Goal: Task Accomplishment & Management: Manage account settings

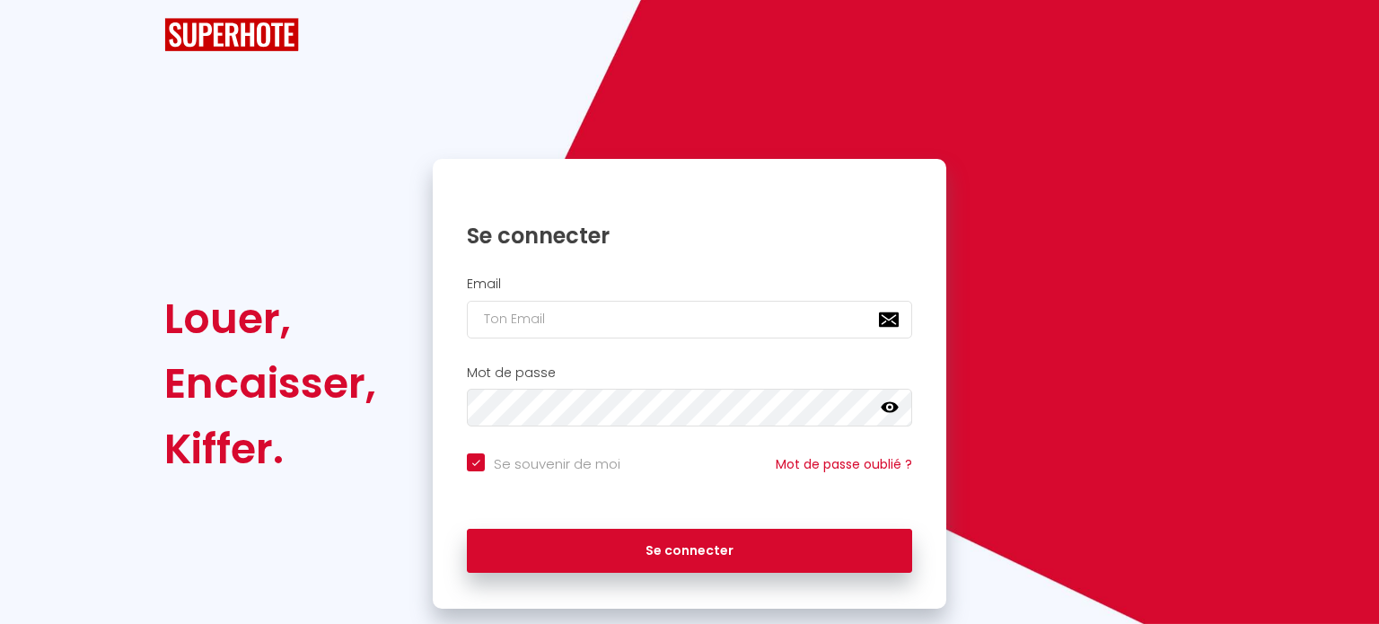
checkbox input "true"
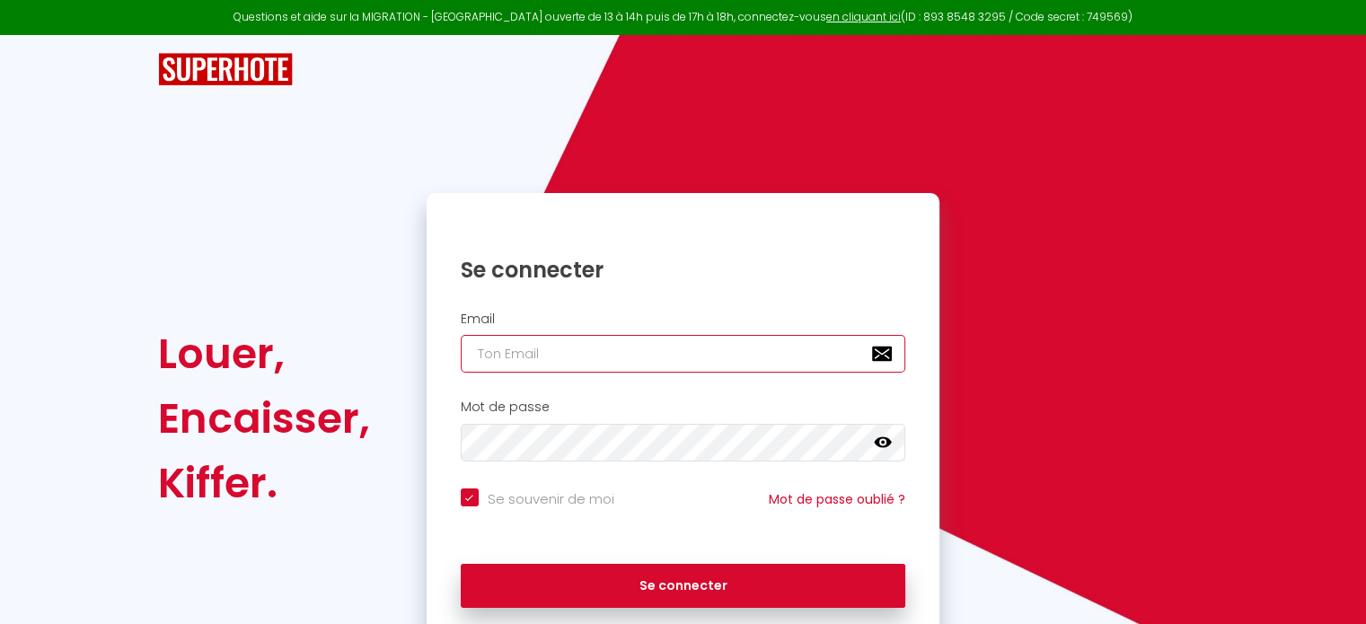
click at [563, 366] on input "email" at bounding box center [683, 354] width 445 height 38
type input "c"
checkbox input "true"
type input "co"
checkbox input "true"
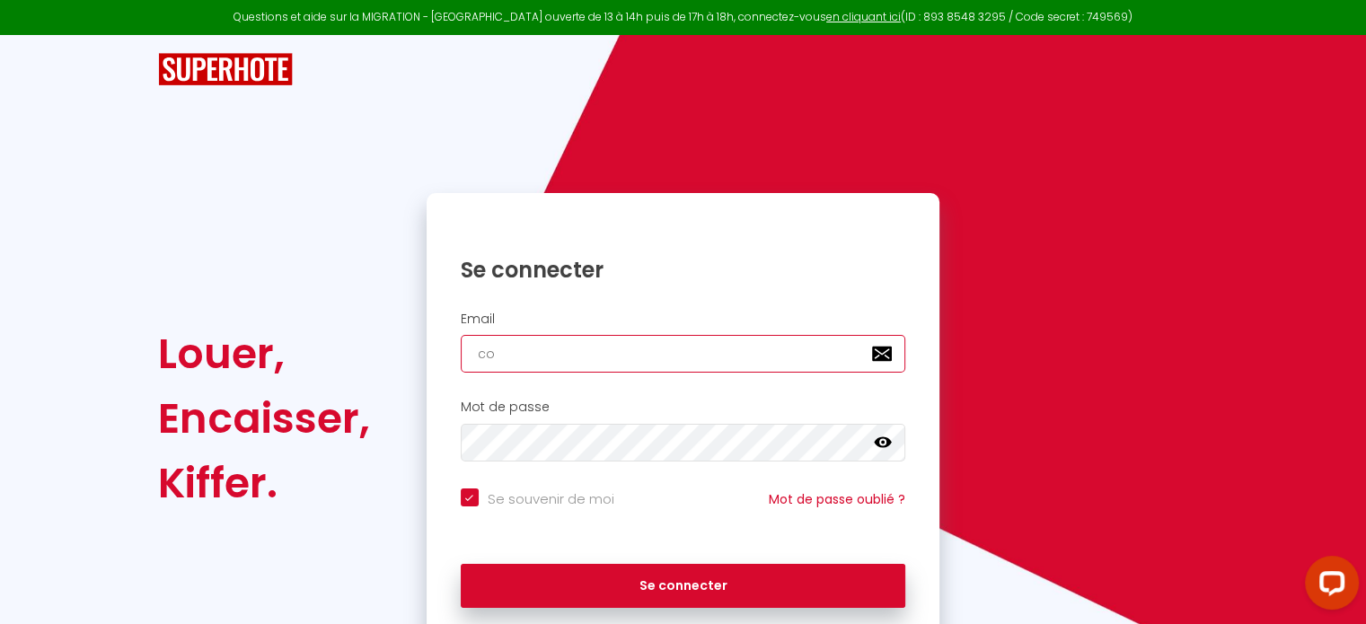
type input "com"
checkbox input "true"
type input "comm"
checkbox input "true"
type input "comme"
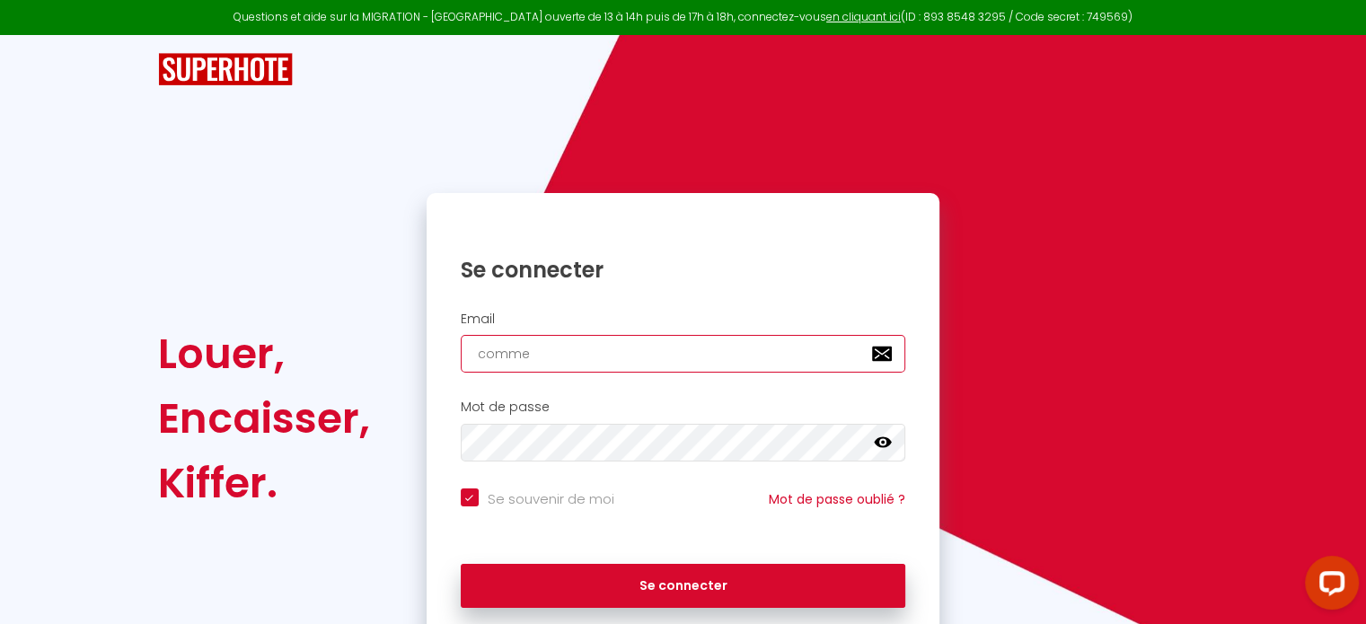
checkbox input "true"
type input "commer"
checkbox input "true"
type input "commerc"
checkbox input "true"
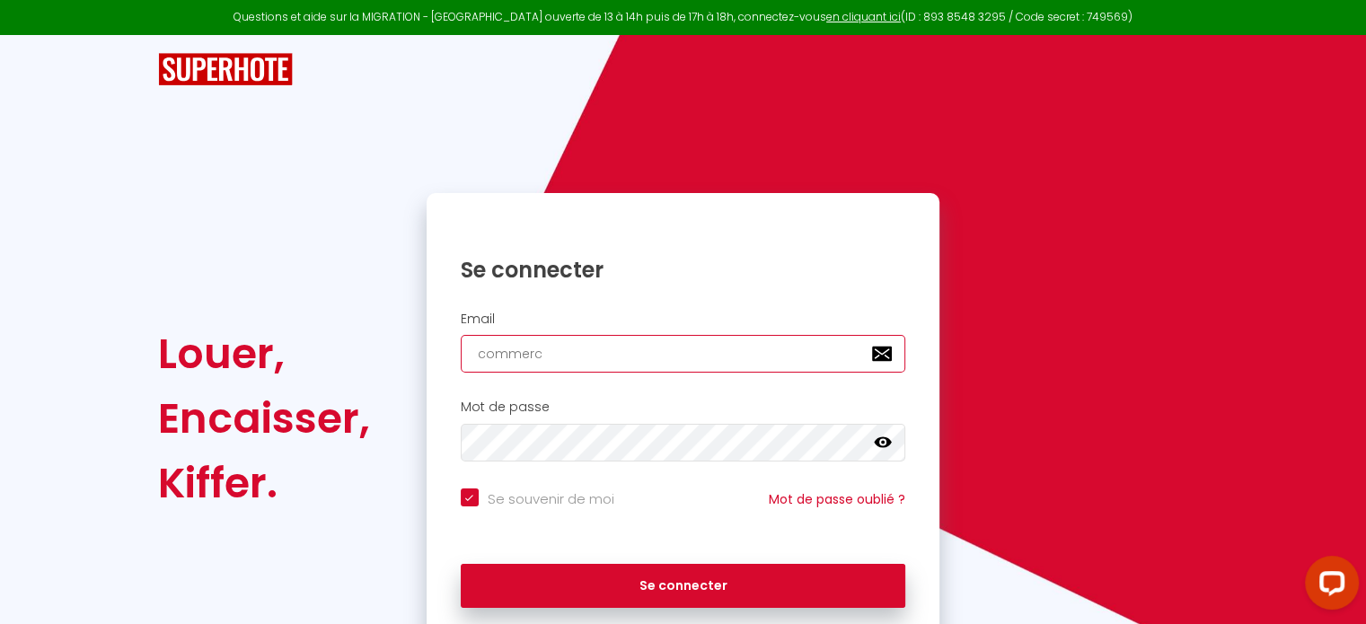
type input "commerci"
checkbox input "true"
type input "commercia"
checkbox input "true"
type input "commercial"
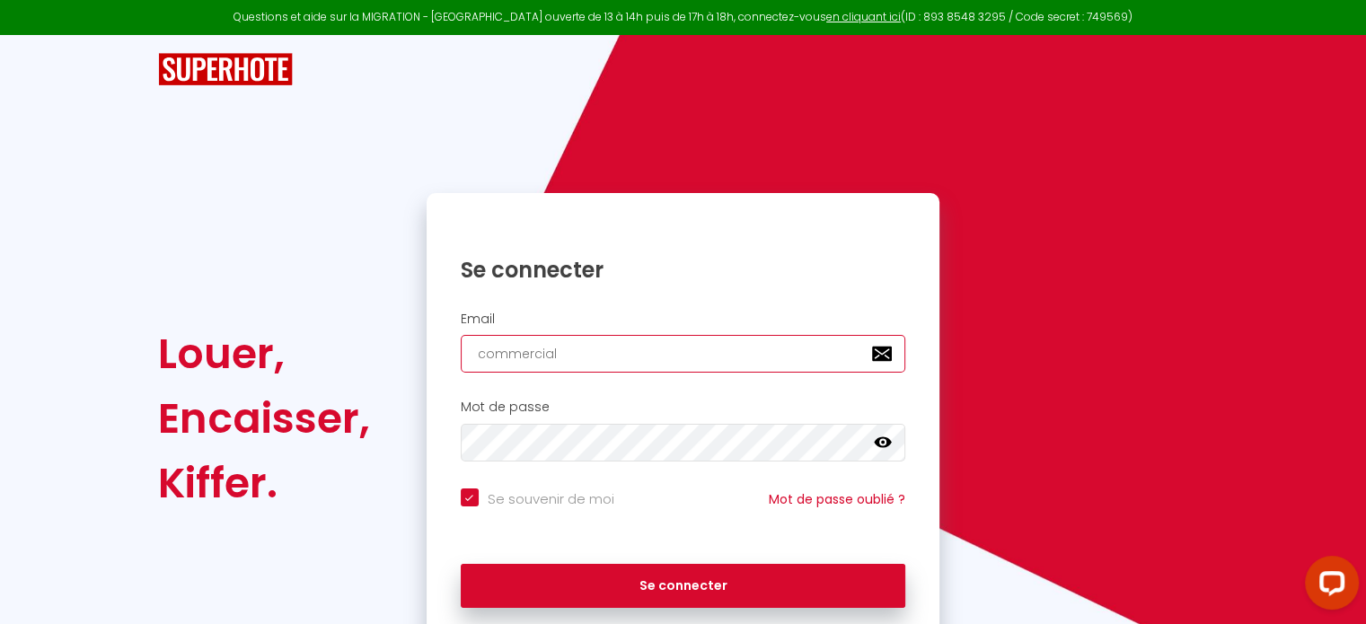
checkbox input "true"
type input "commercial@"
checkbox input "true"
type input "commercial@j"
checkbox input "true"
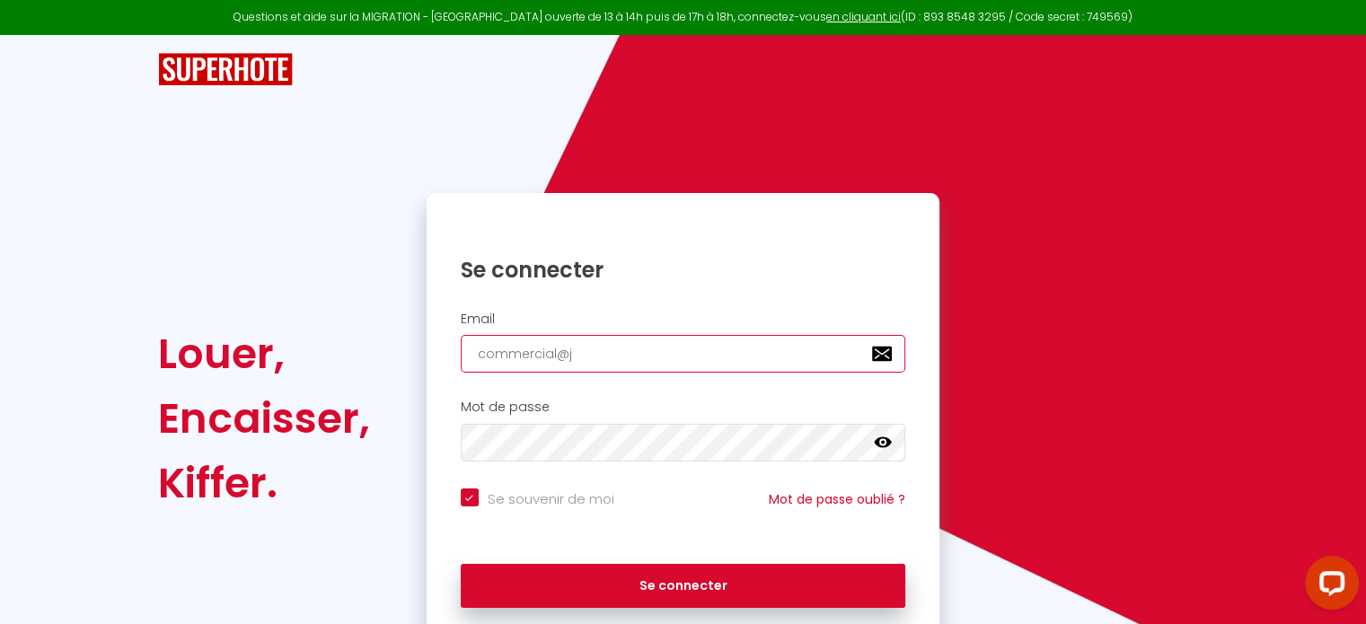
type input "commercial@jd"
checkbox input "true"
type input "commercial@jdm"
checkbox input "true"
type input "commercial@jdms"
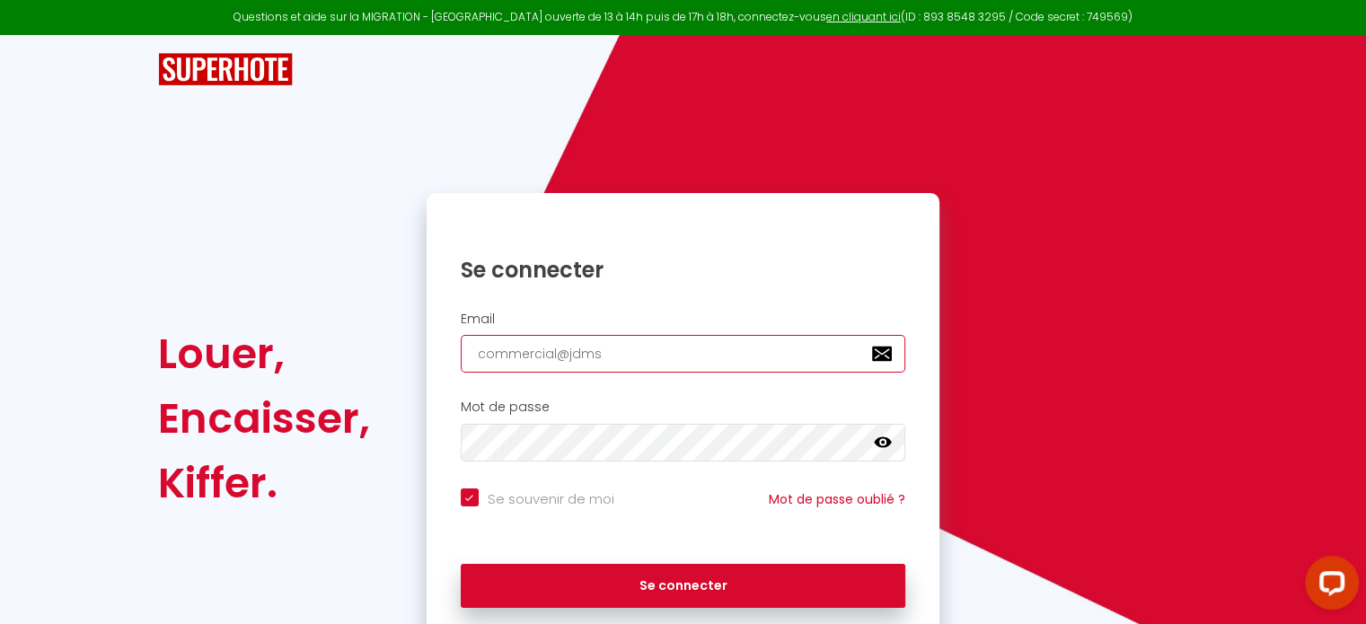
checkbox input "true"
type input "commercial@jdmse"
checkbox input "true"
type input "commercial@jdmser"
checkbox input "true"
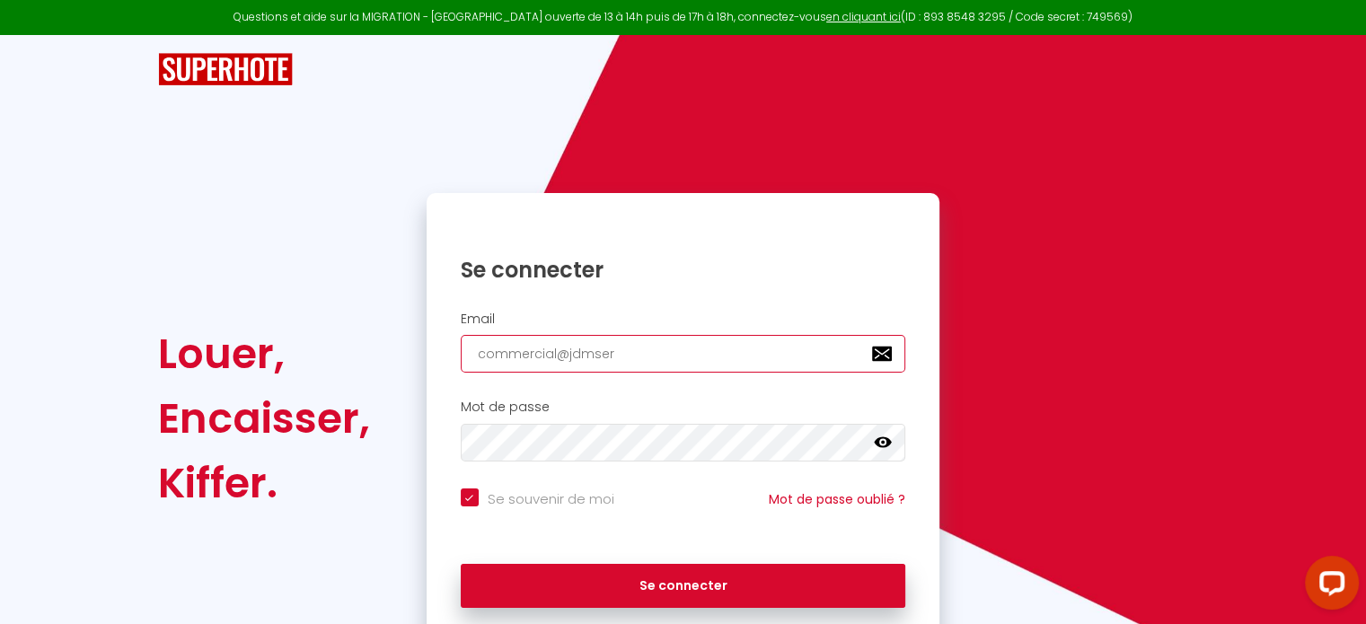
type input "commercial@jdmserv"
checkbox input "true"
type input "commercial@jdmservi"
checkbox input "true"
type input "commercial@jdmservic"
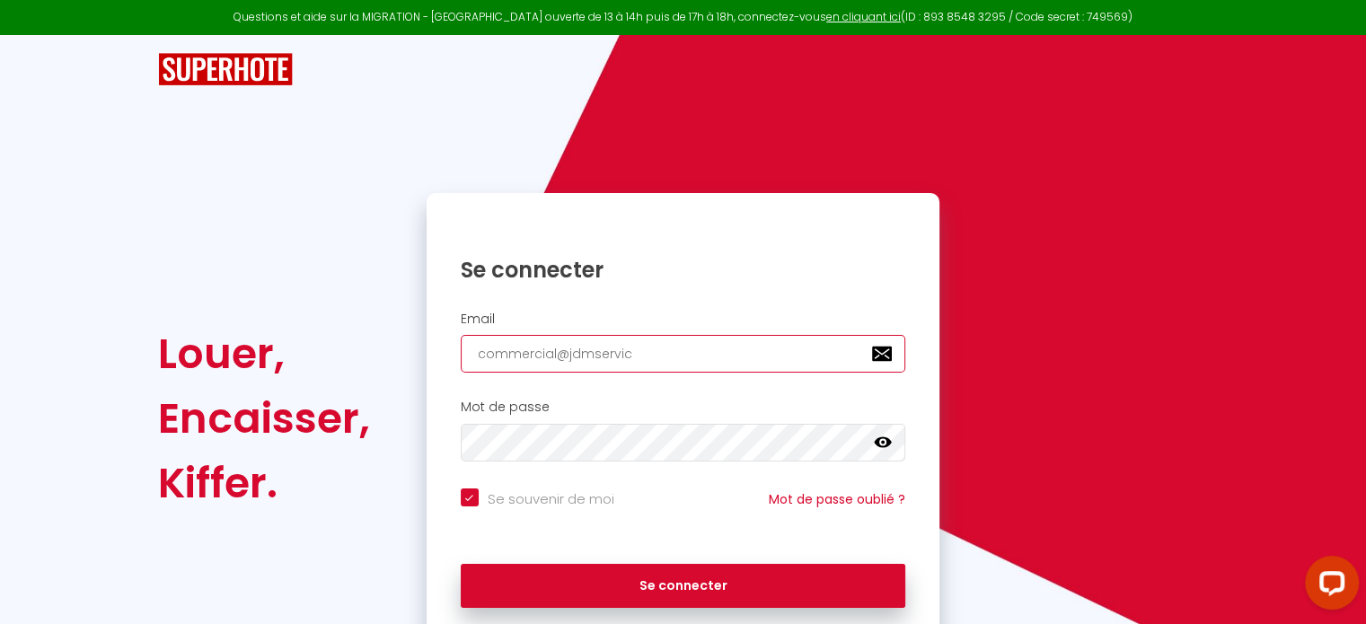
checkbox input "true"
type input "commercial@jdmservice"
checkbox input "true"
type input "commercial@jdmservices"
checkbox input "true"
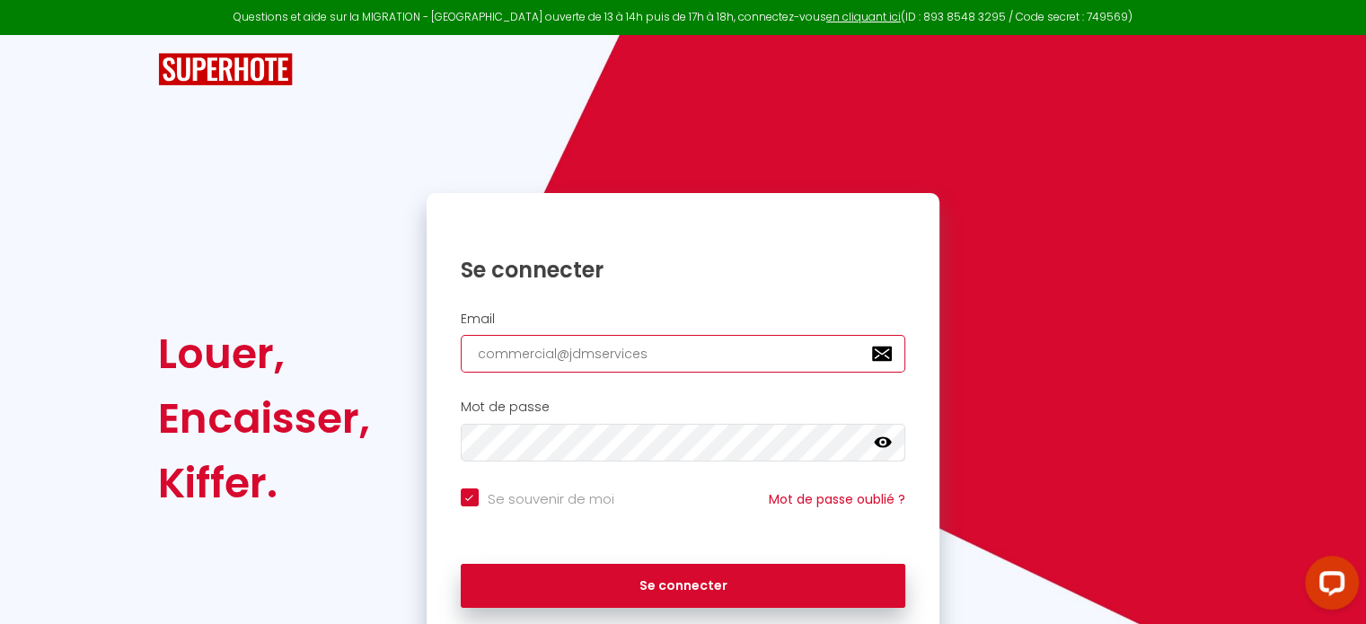
type input "commercial@jdmservices."
checkbox input "true"
type input "commercial@jdmservices.f"
checkbox input "true"
type input "[EMAIL_ADDRESS][DOMAIN_NAME]"
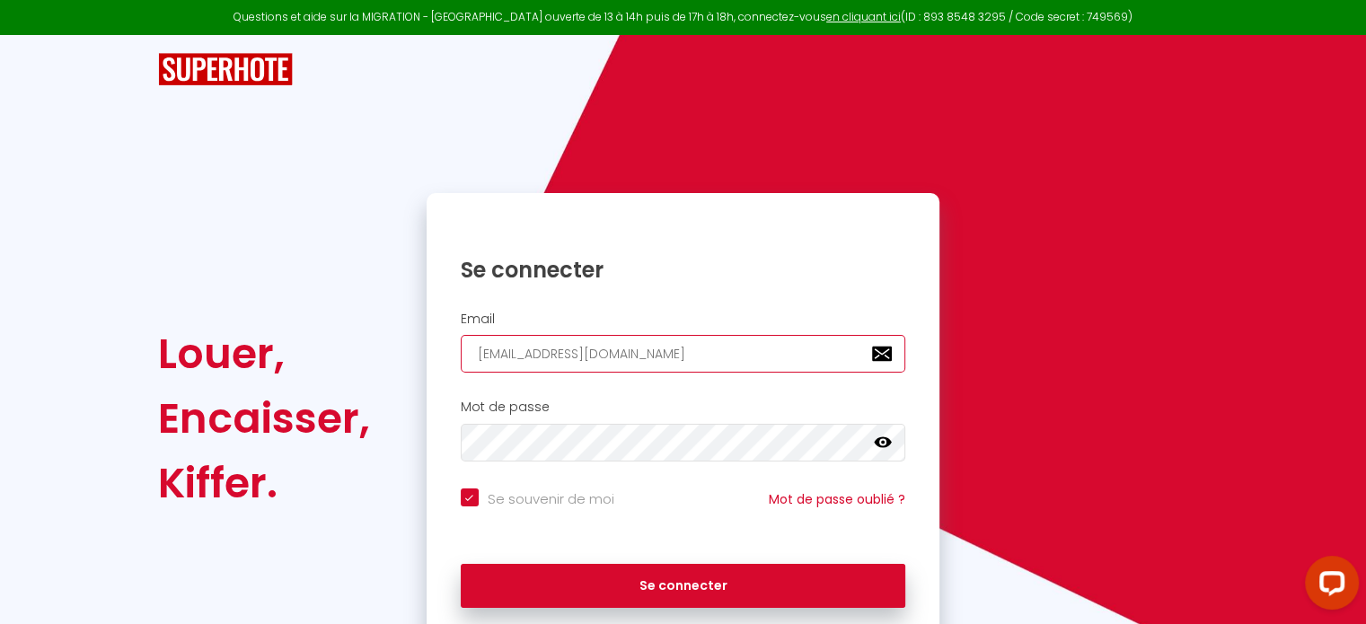
checkbox input "true"
type input "[EMAIL_ADDRESS][DOMAIN_NAME]"
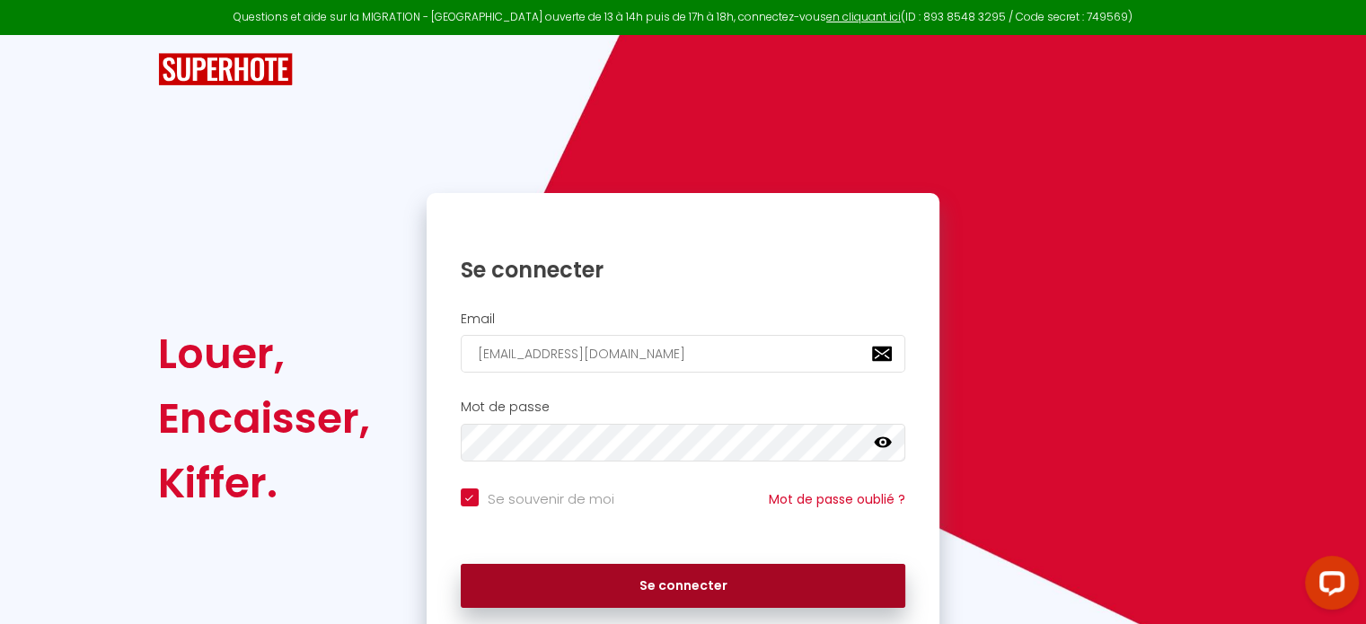
click at [707, 589] on button "Se connecter" at bounding box center [683, 586] width 445 height 45
checkbox input "true"
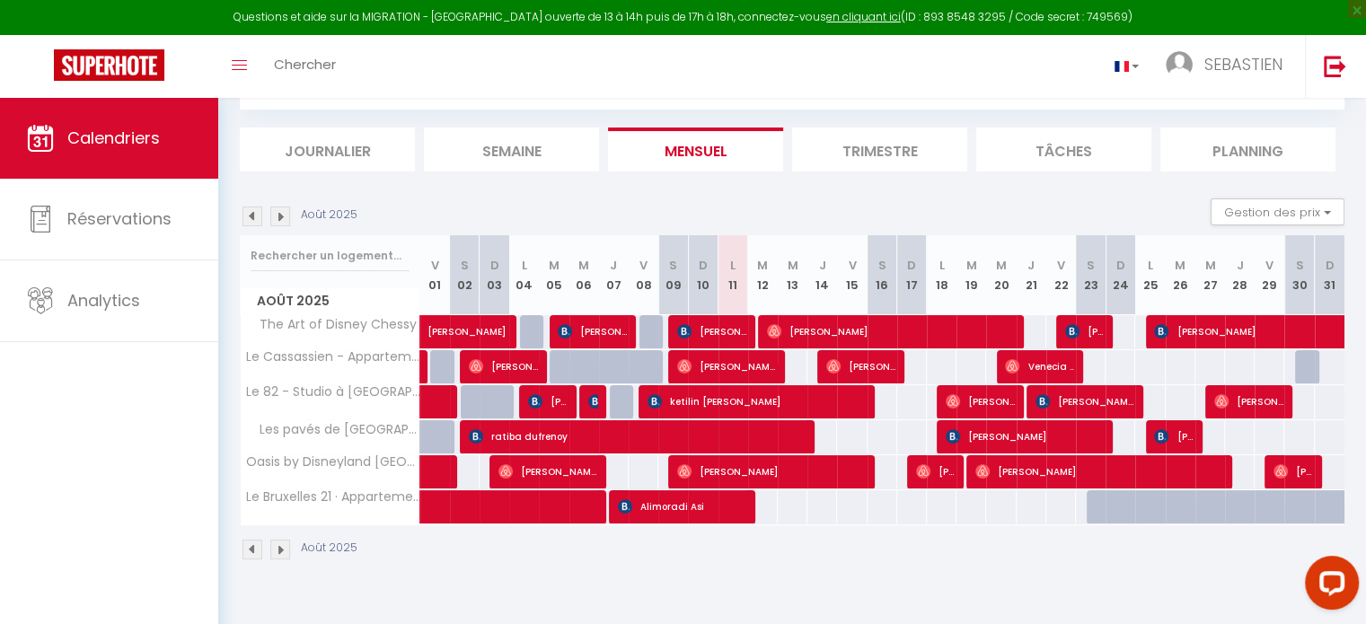
scroll to position [97, 0]
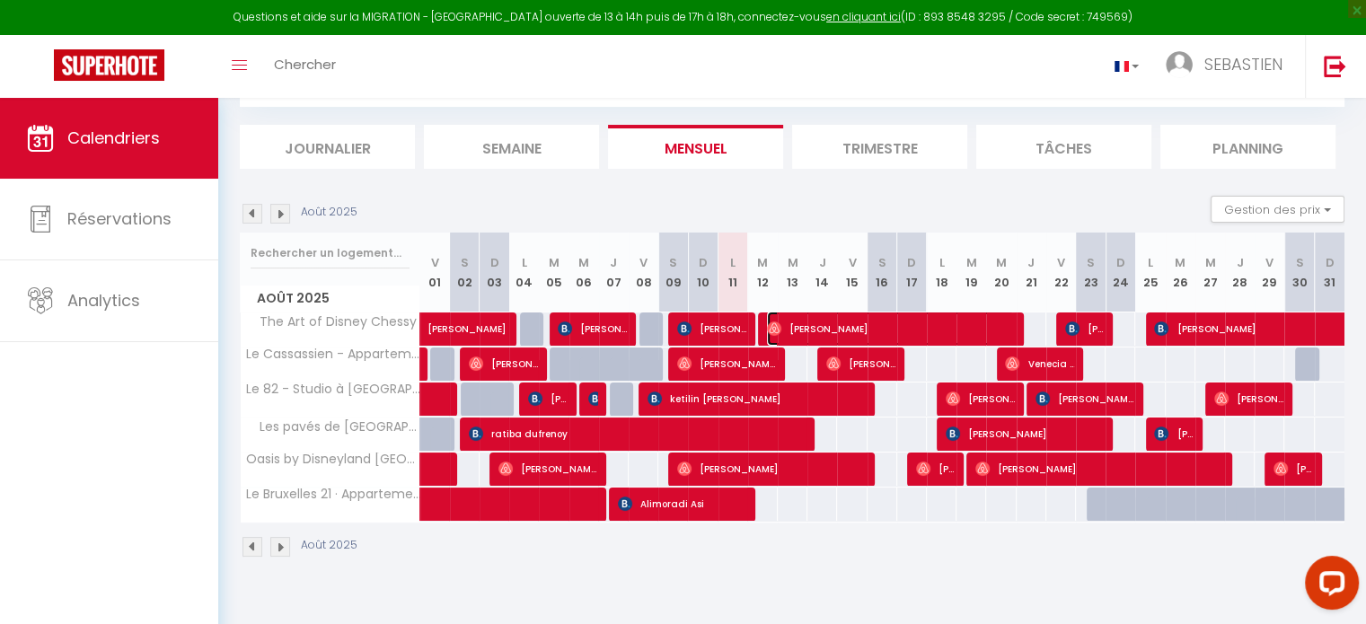
click at [887, 330] on span "[PERSON_NAME]" at bounding box center [890, 329] width 247 height 34
select select "OK"
select select "0"
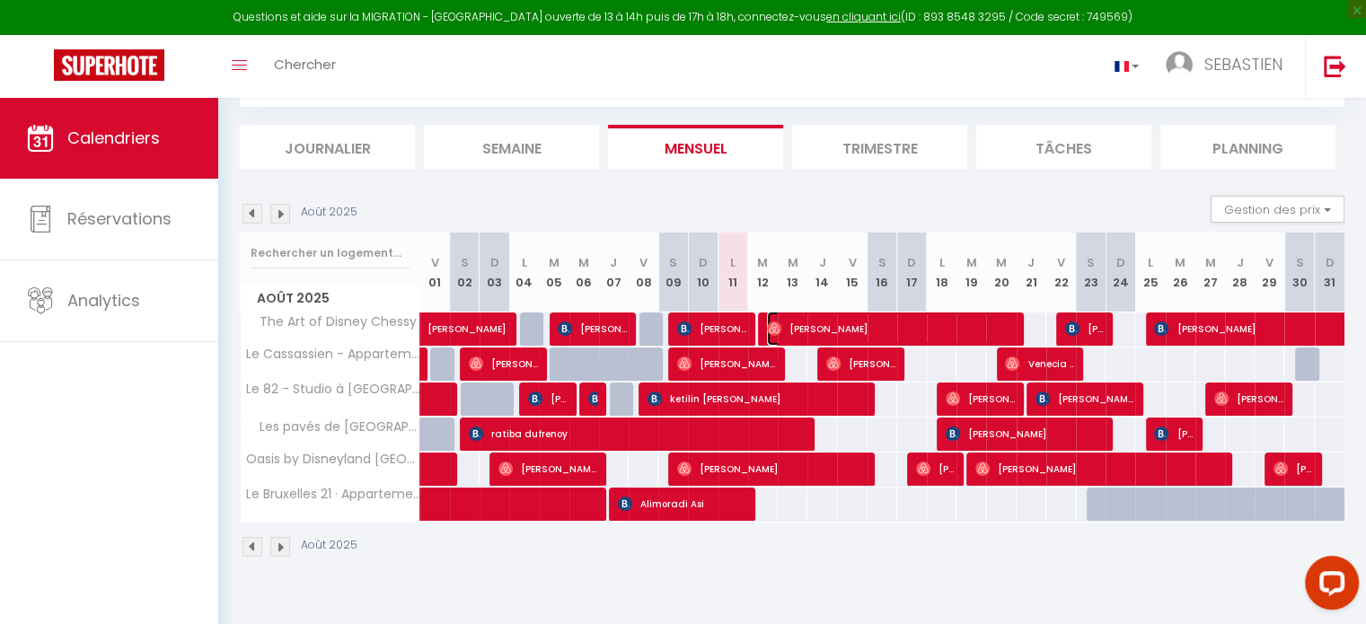
select select "1"
select select
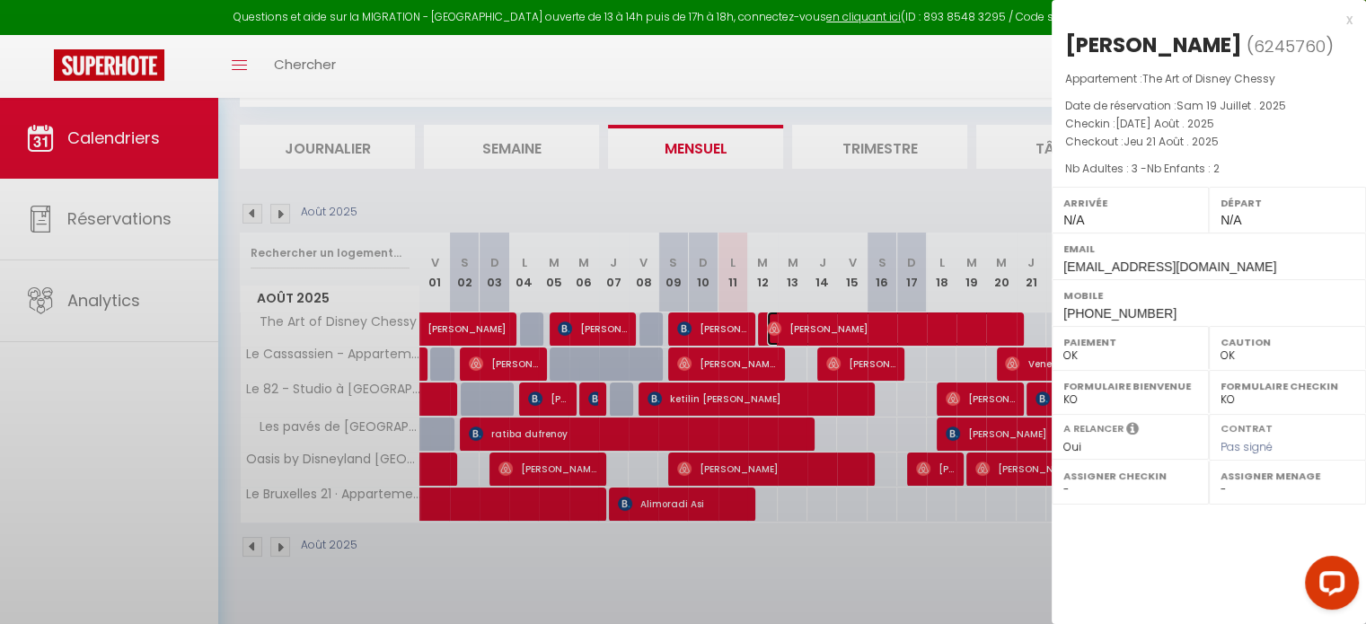
select select "42938"
